Goal: Task Accomplishment & Management: Manage account settings

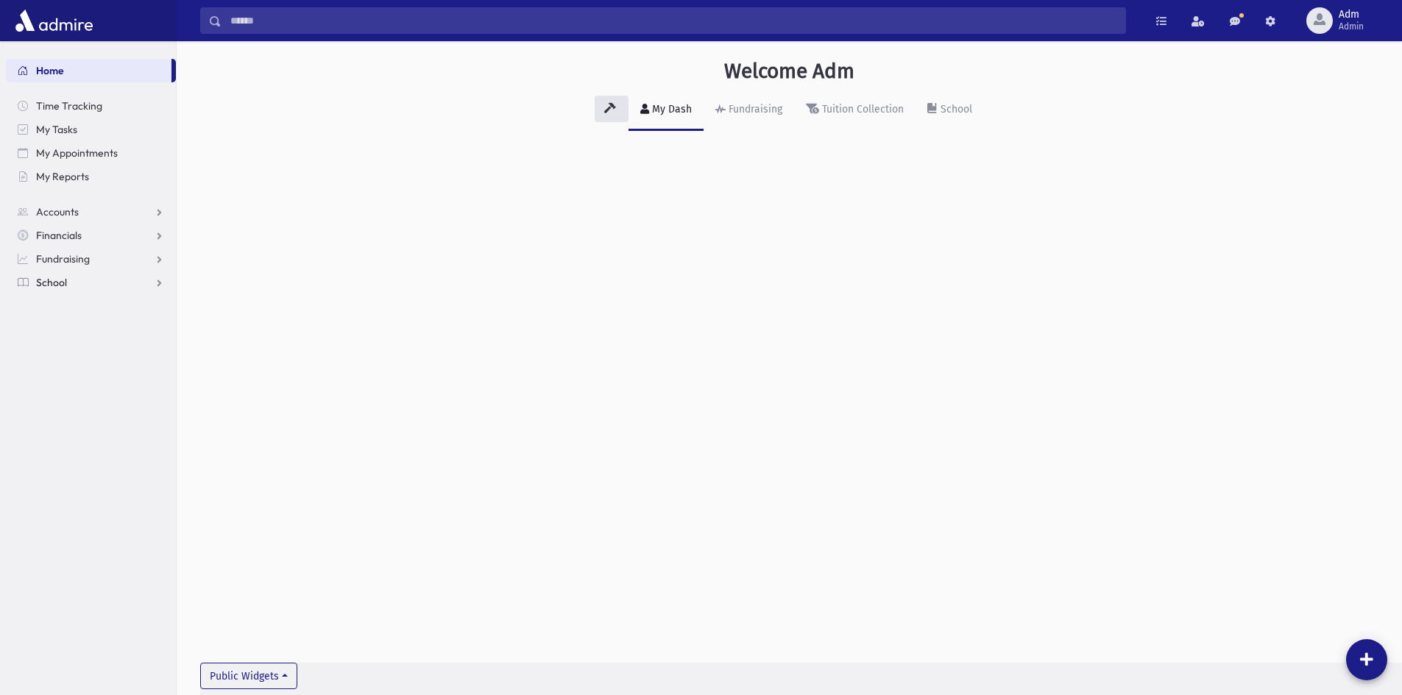
click at [86, 280] on link "School" at bounding box center [91, 283] width 170 height 24
click at [1366, 29] on span "Adm Admin" at bounding box center [1357, 21] width 49 height 24
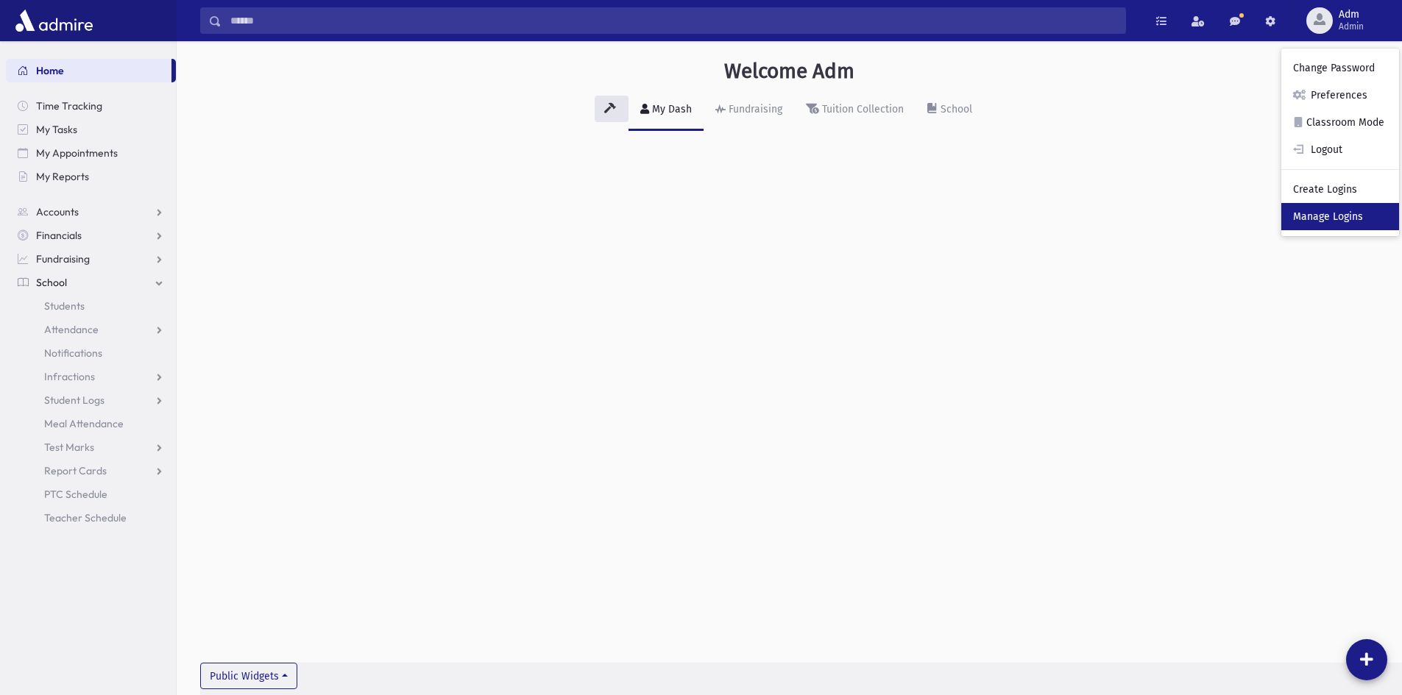
click at [1325, 216] on link "Manage Logins" at bounding box center [1340, 216] width 118 height 27
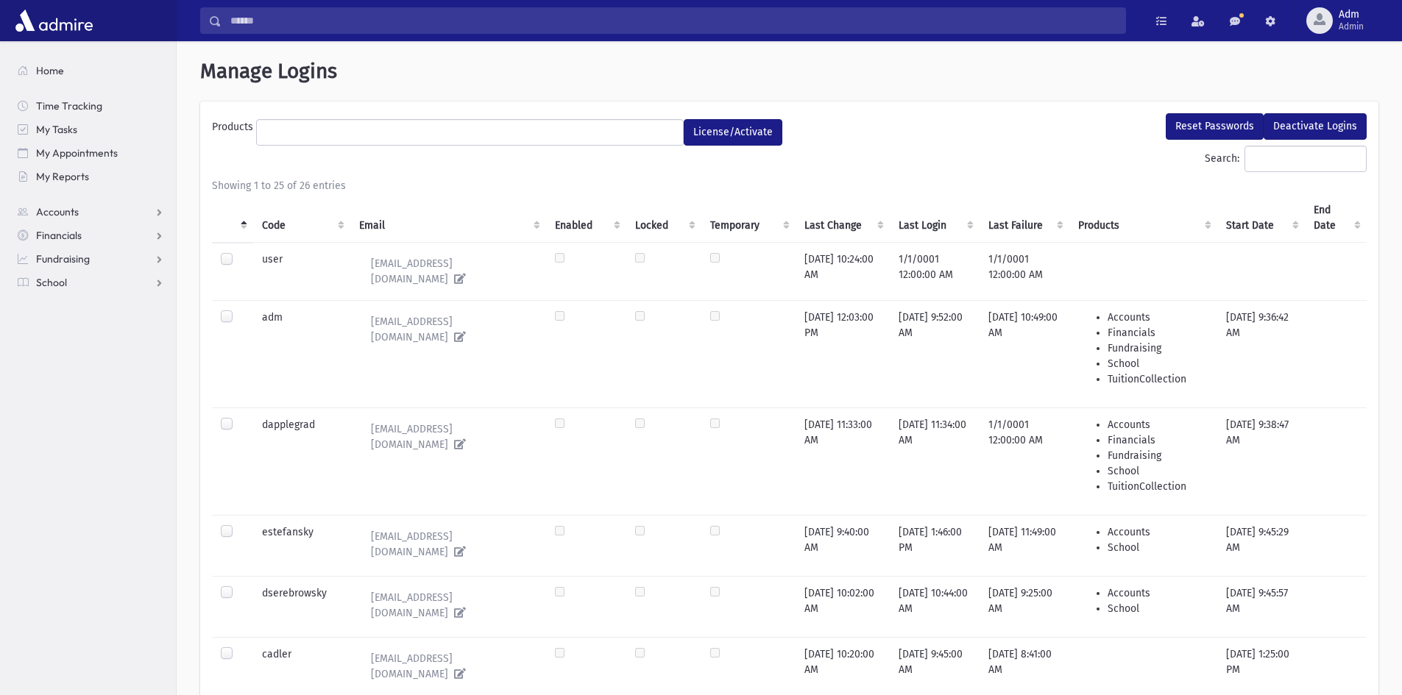
select select
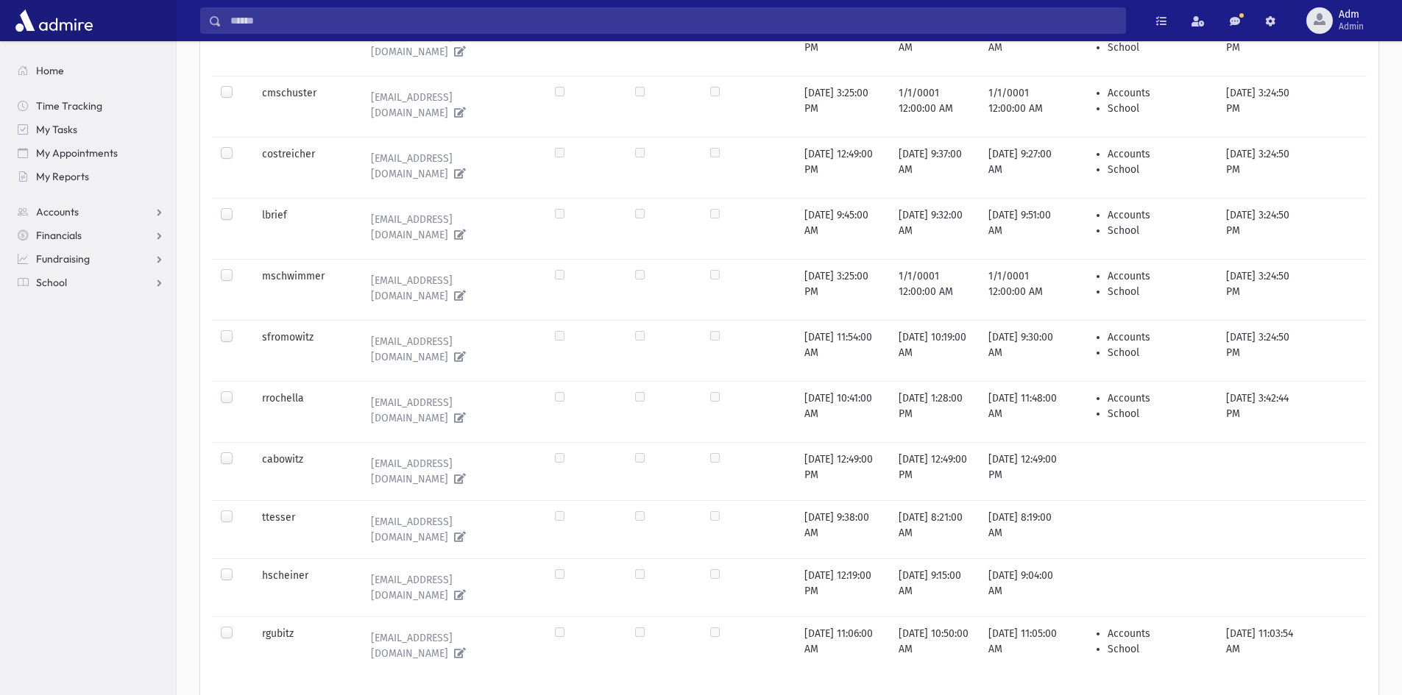
scroll to position [1147, 0]
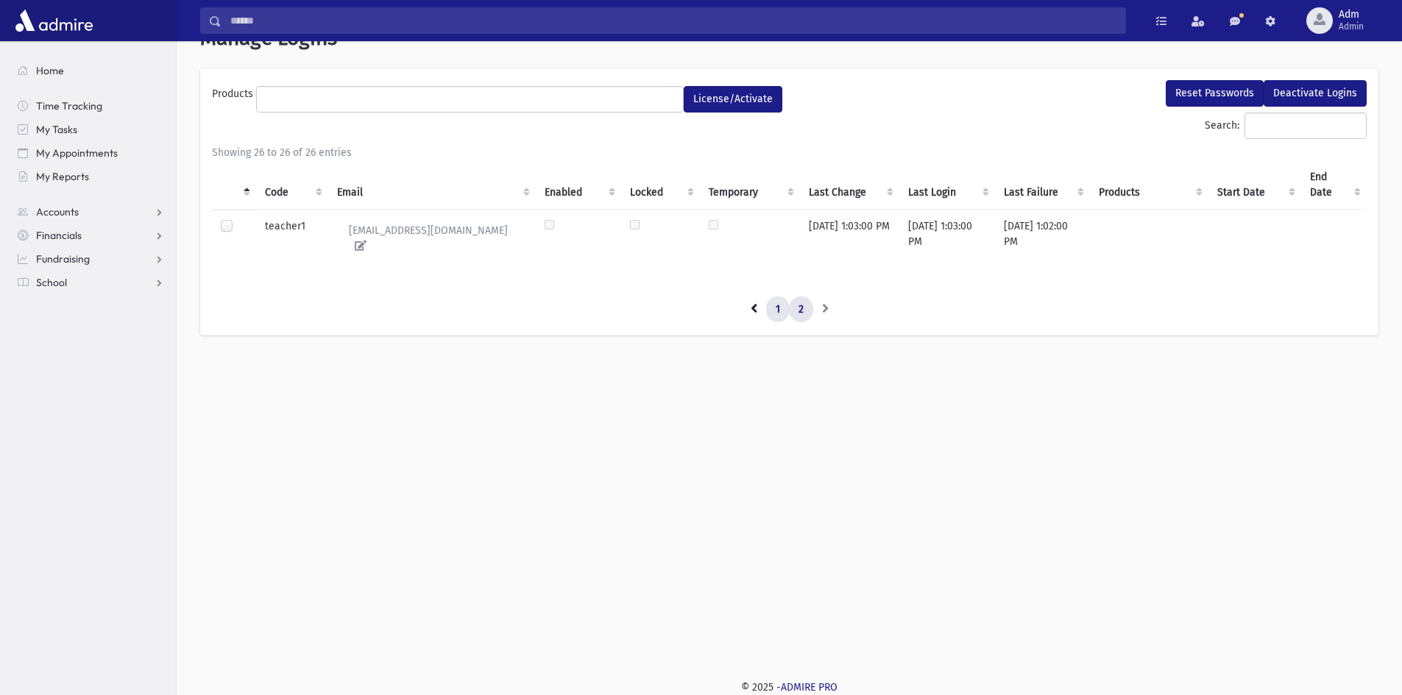
click at [774, 298] on link "1" at bounding box center [778, 310] width 24 height 26
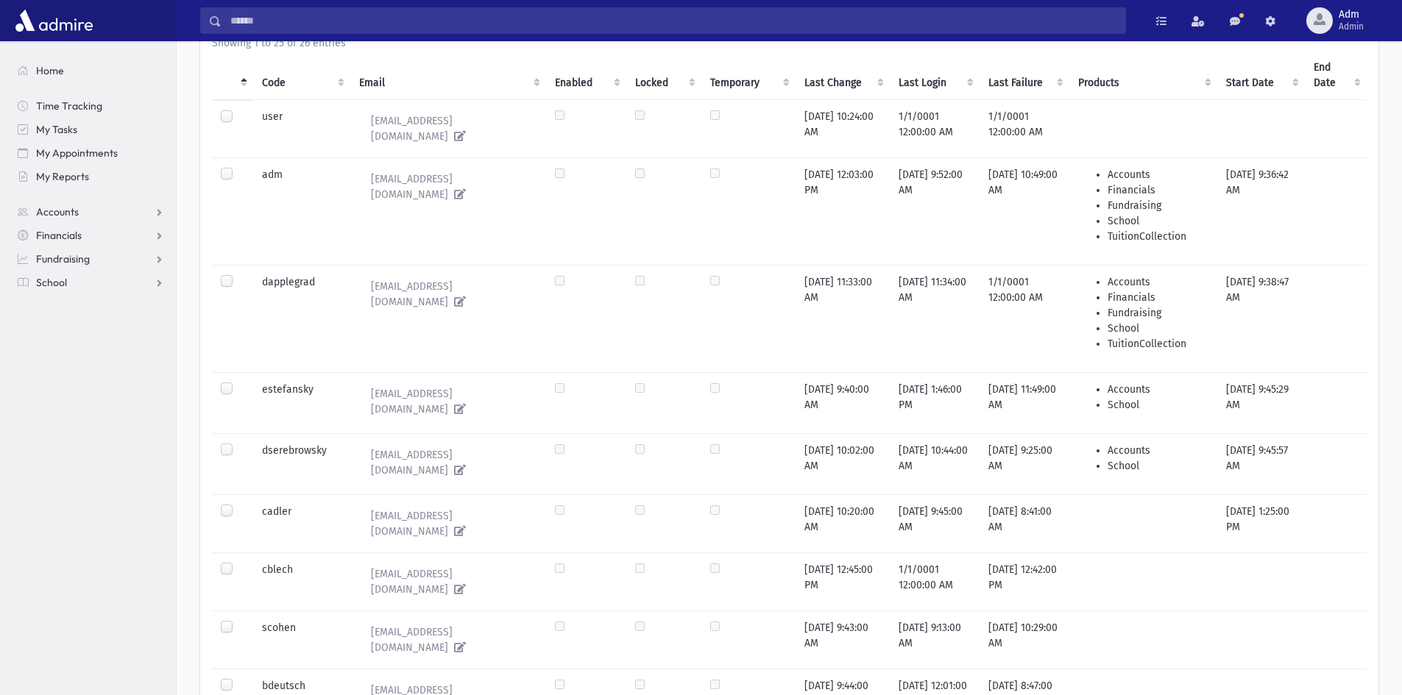
scroll to position [117, 0]
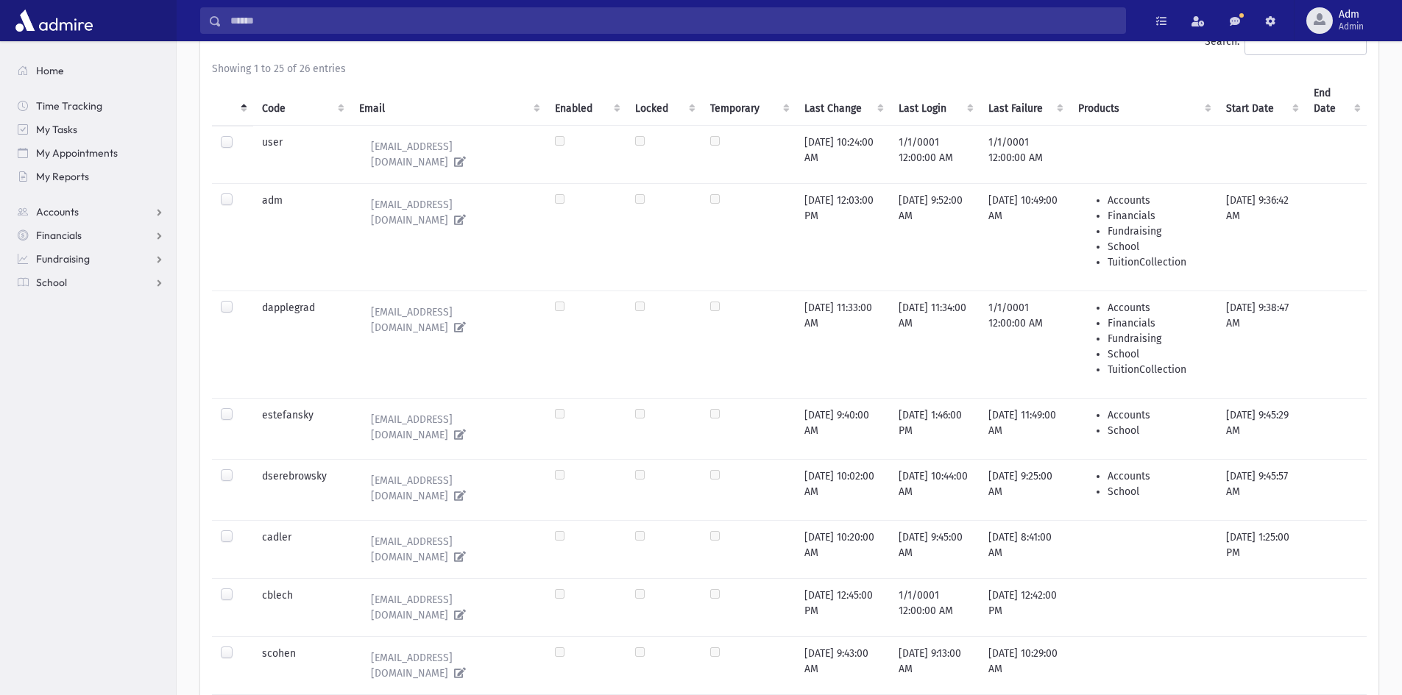
click at [238, 469] on label at bounding box center [238, 469] width 0 height 0
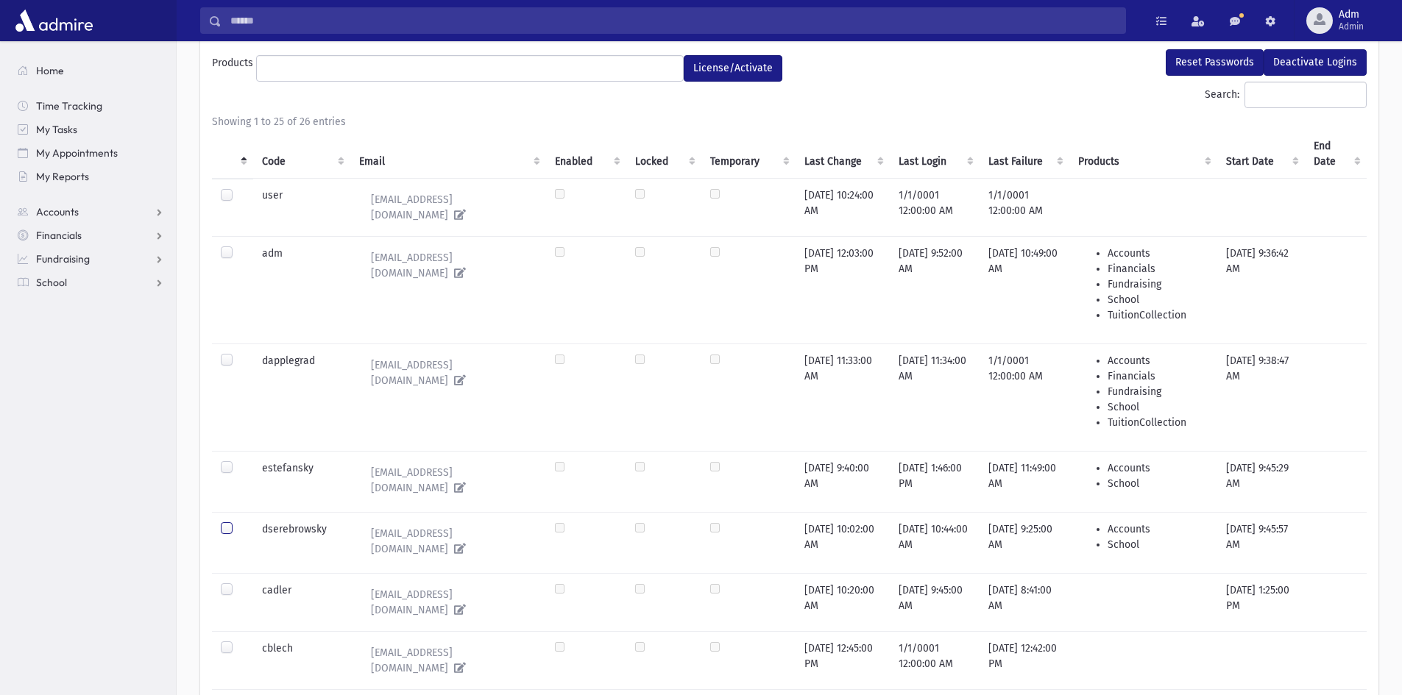
scroll to position [0, 0]
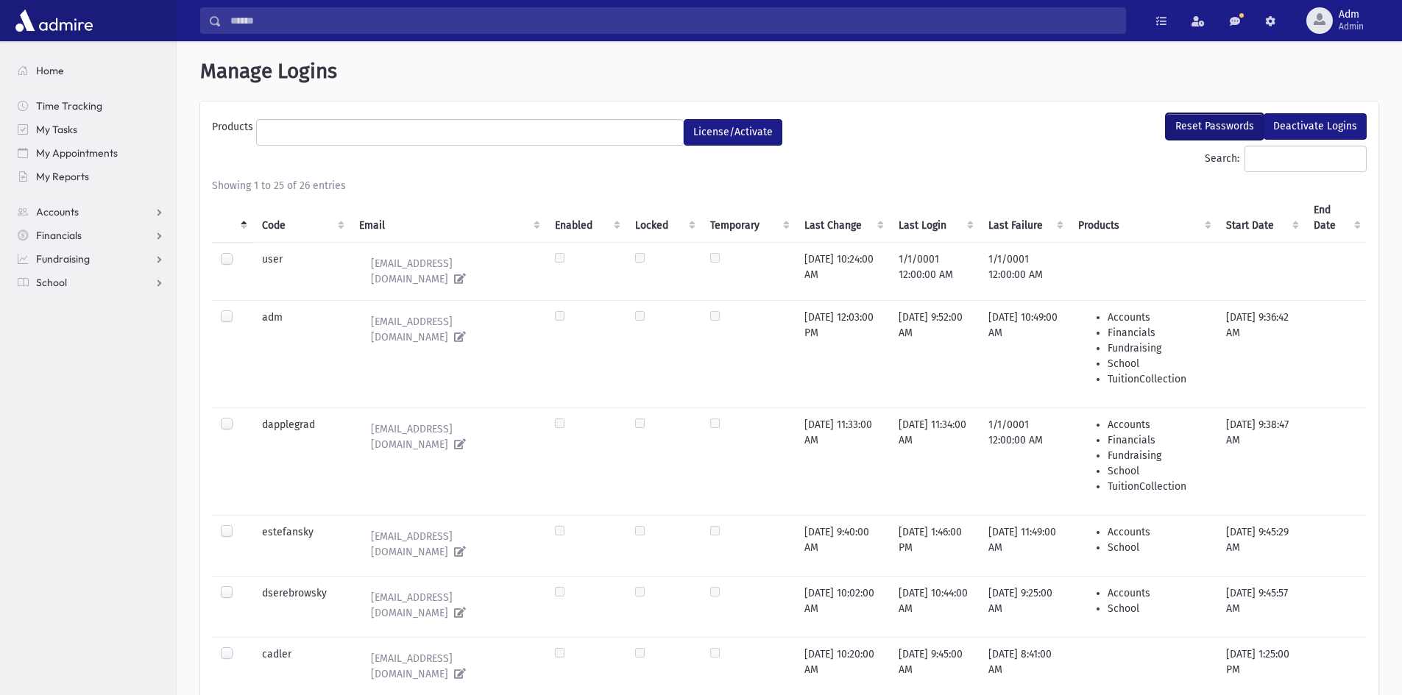
click at [1241, 124] on button "Reset Passwords" at bounding box center [1215, 126] width 98 height 26
select select
